Goal: Information Seeking & Learning: Learn about a topic

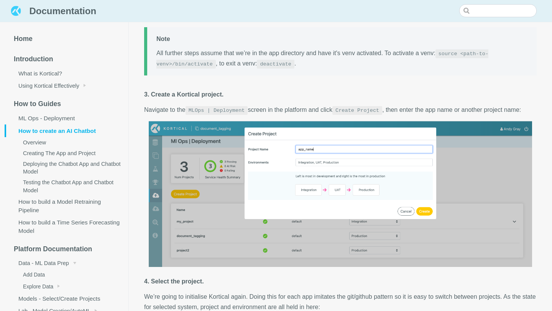
scroll to position [632, 0]
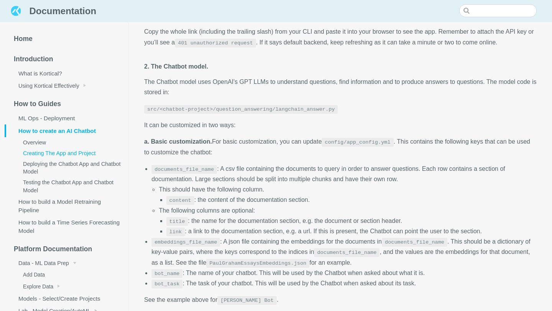
scroll to position [1704, 0]
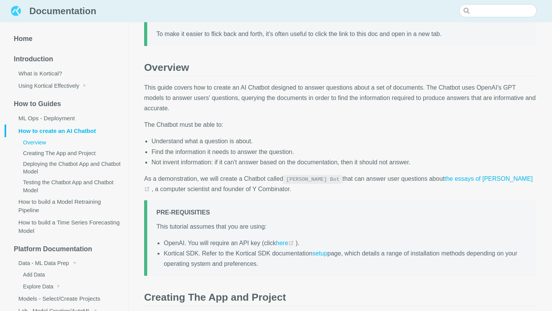
scroll to position [54, 0]
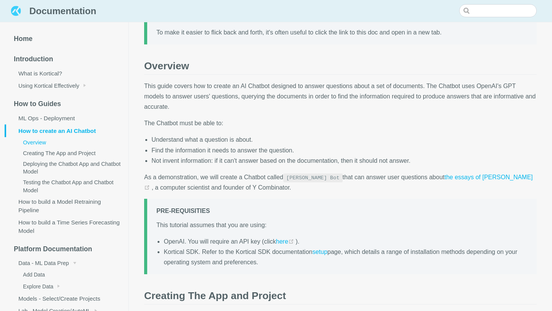
click at [0, 311] on aside "Home Introduction What is Kortical? Using Kortical Effectively How to Guides ML…" at bounding box center [64, 166] width 129 height 289
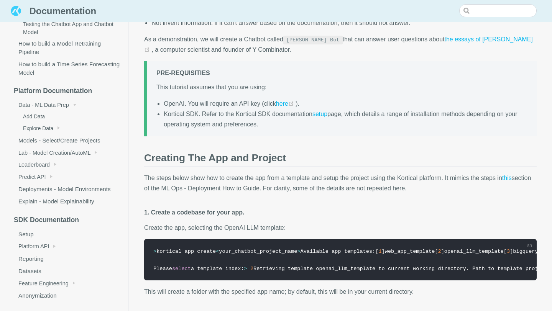
scroll to position [193, 0]
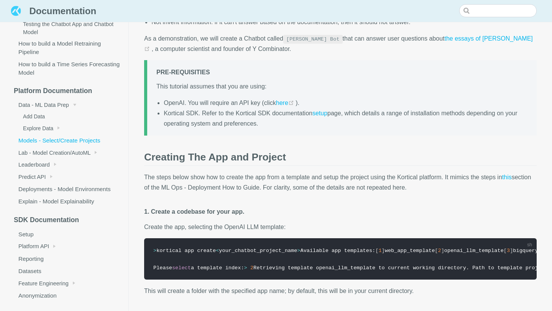
click at [108, 138] on link "Models - Select/Create Projects" at bounding box center [67, 141] width 124 height 12
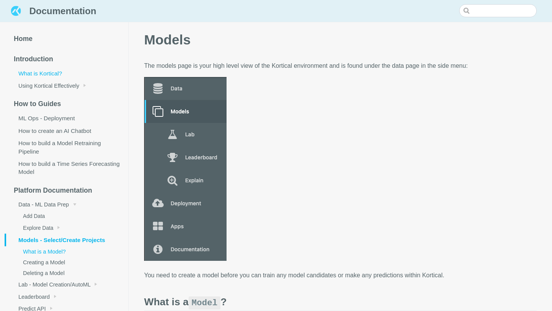
click at [58, 72] on link "What is Kortical?" at bounding box center [67, 73] width 124 height 12
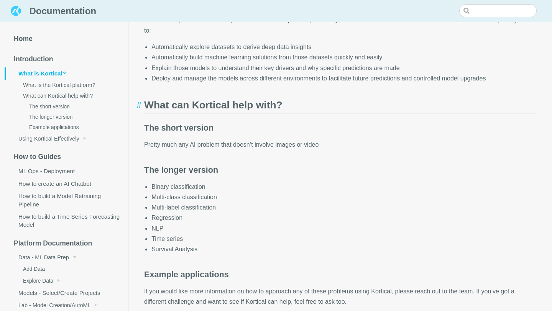
scroll to position [105, 0]
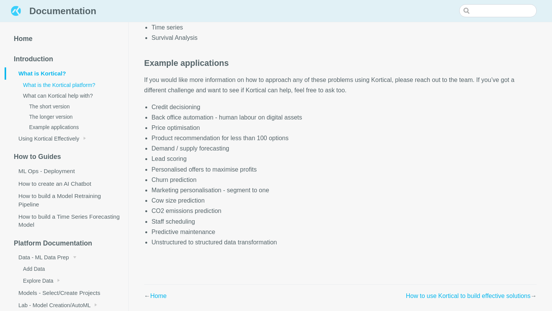
scroll to position [316, 0]
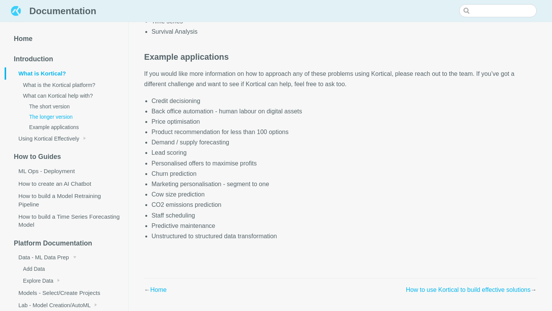
scroll to position [325, 0]
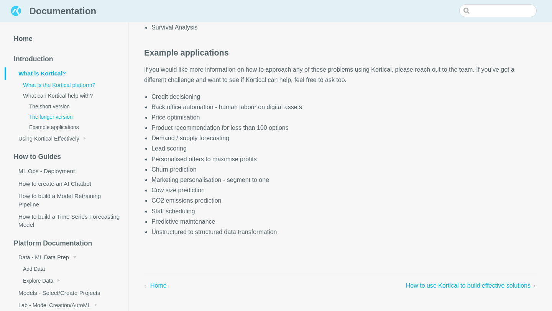
click at [56, 85] on link "What is the Kortical platform?" at bounding box center [70, 85] width 118 height 11
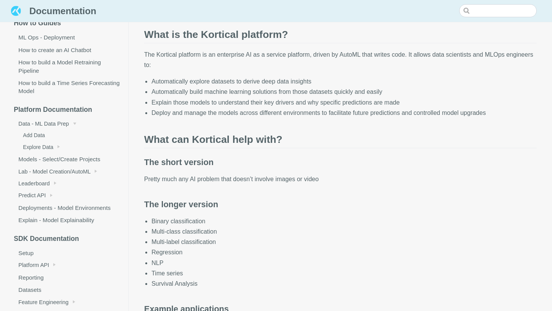
scroll to position [153, 0]
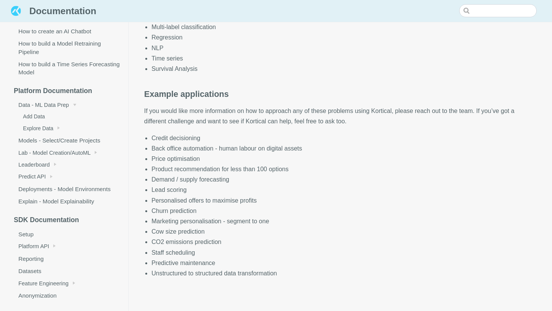
scroll to position [282, 0]
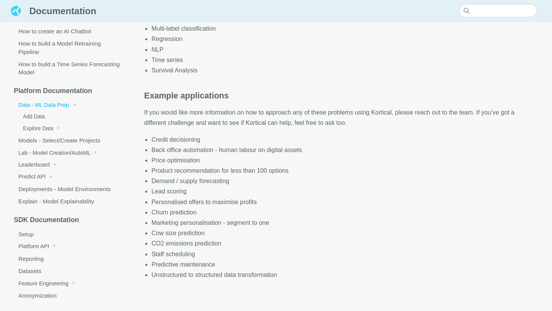
click at [50, 103] on span "Data - ML Data Prep" at bounding box center [43, 105] width 51 height 6
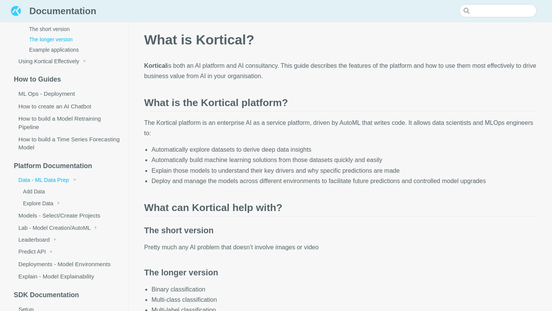
scroll to position [76, 0]
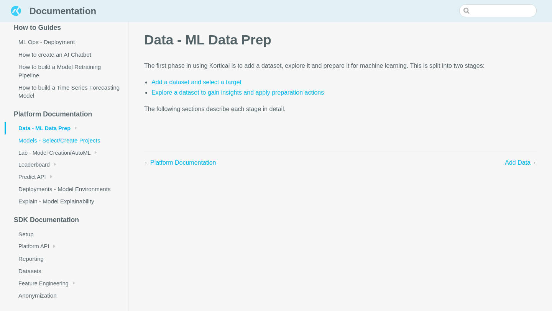
click at [53, 143] on link "Models - Select/Create Projects" at bounding box center [67, 141] width 124 height 12
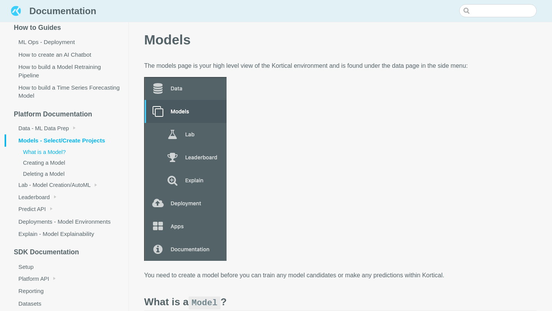
click at [54, 155] on link "What is a Model?" at bounding box center [70, 152] width 118 height 11
click at [47, 152] on link "What is a Model?" at bounding box center [70, 152] width 118 height 11
click at [53, 163] on link "Creating a Model" at bounding box center [70, 163] width 118 height 11
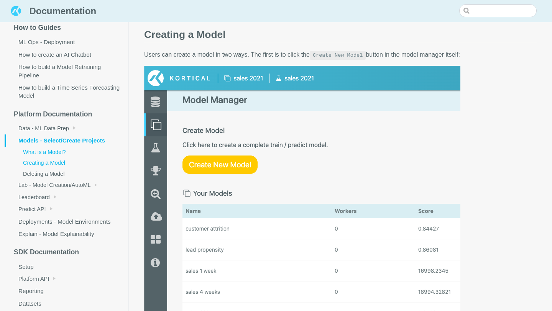
click at [46, 151] on link "What is a Model?" at bounding box center [70, 152] width 118 height 11
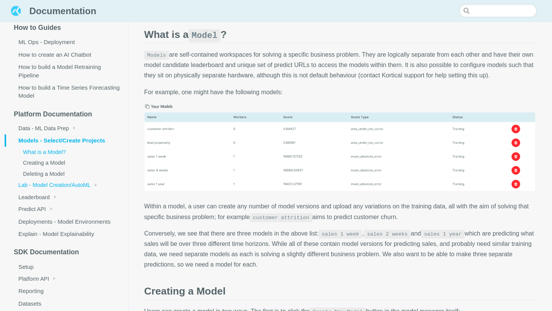
click at [62, 181] on link "Lab - Model Creation/AutoML" at bounding box center [67, 185] width 124 height 12
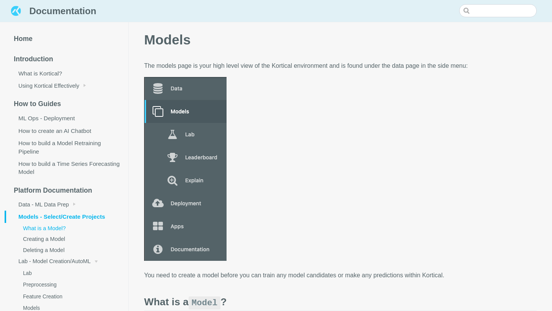
scroll to position [268, 0]
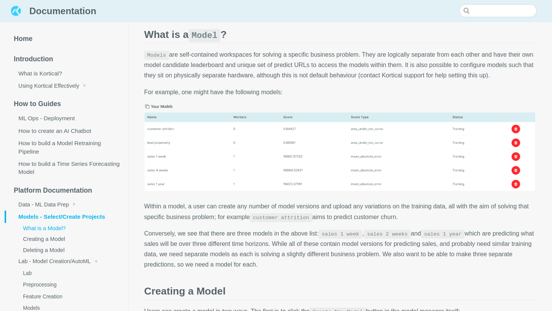
scroll to position [525, 0]
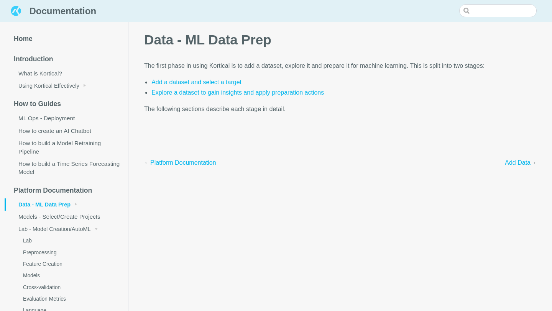
scroll to position [282, 0]
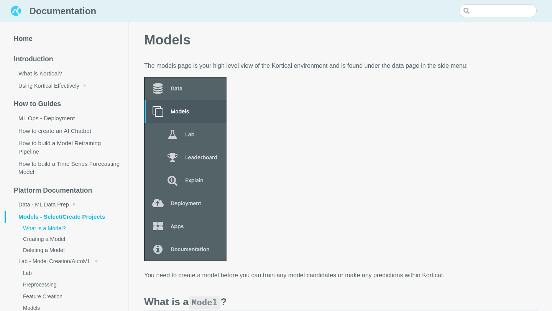
scroll to position [193, 0]
